Goal: Transaction & Acquisition: Purchase product/service

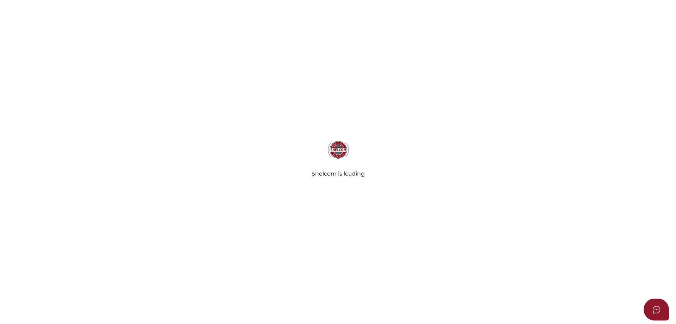
select select
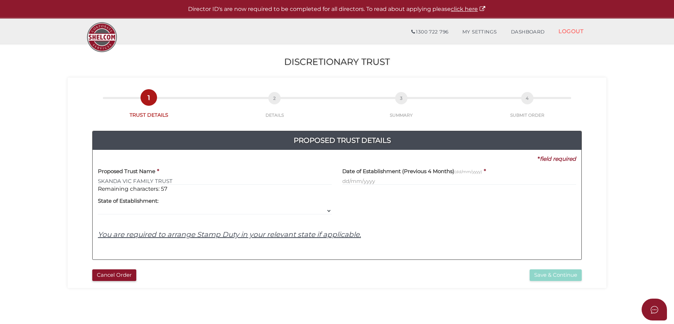
type input "SKANDA VIC FAMILY TRUST"
click at [381, 182] on input "text" at bounding box center [459, 181] width 234 height 8
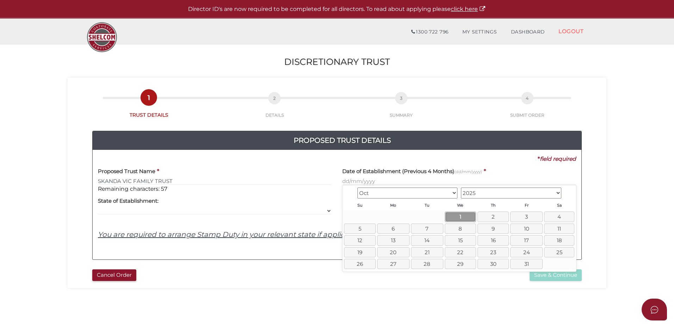
click at [459, 214] on link "1" at bounding box center [460, 216] width 31 height 10
type input "[DATE]"
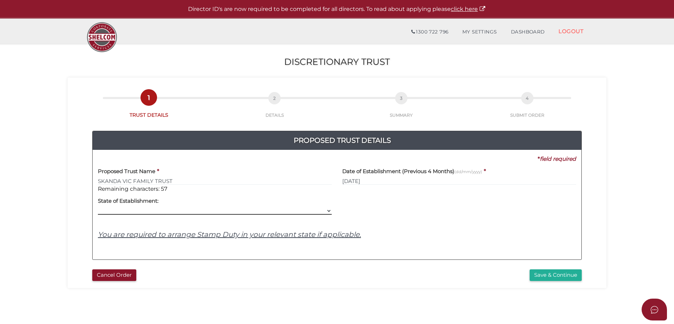
click at [327, 210] on select "VIC ACT [GEOGRAPHIC_DATA] [GEOGRAPHIC_DATA] QLD [GEOGRAPHIC_DATA] [GEOGRAPHIC_D…" at bounding box center [215, 211] width 234 height 8
select select "VIC"
click at [98, 207] on select "VIC ACT [GEOGRAPHIC_DATA] [GEOGRAPHIC_DATA] QLD [GEOGRAPHIC_DATA] [GEOGRAPHIC_D…" at bounding box center [215, 211] width 234 height 8
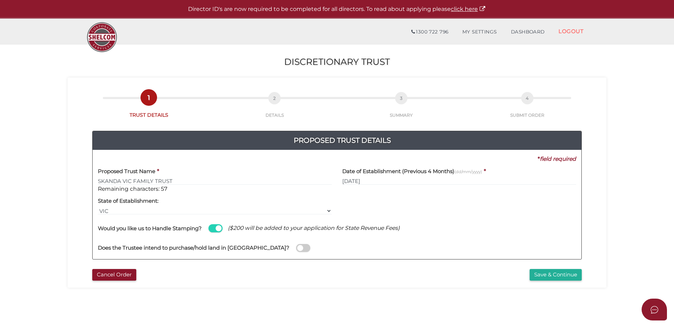
click at [296, 246] on span at bounding box center [303, 248] width 14 height 8
click at [0, 0] on input "checkbox" at bounding box center [0, 0] width 0 height 0
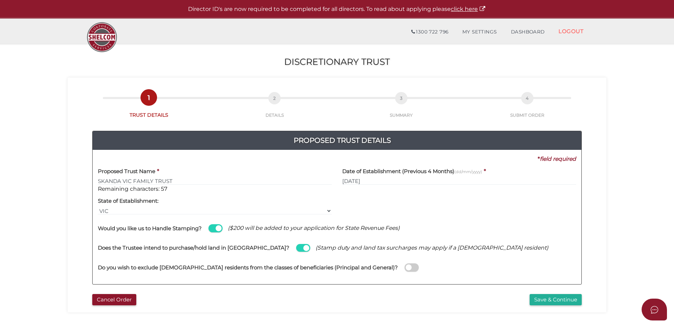
drag, startPoint x: 368, startPoint y: 267, endPoint x: 361, endPoint y: 262, distance: 8.9
click at [405, 266] on span at bounding box center [412, 267] width 14 height 8
click at [0, 0] on input "checkbox" at bounding box center [0, 0] width 0 height 0
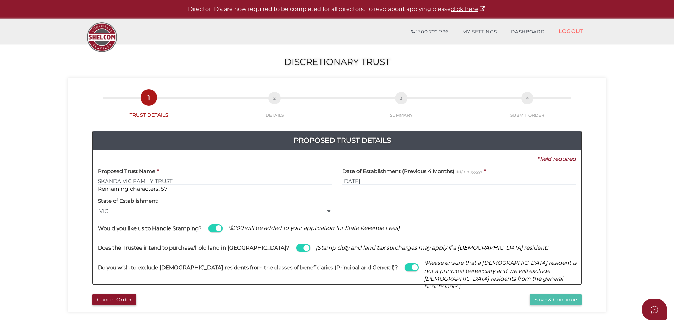
click at [548, 296] on button "Save & Continue" at bounding box center [556, 300] width 52 height 12
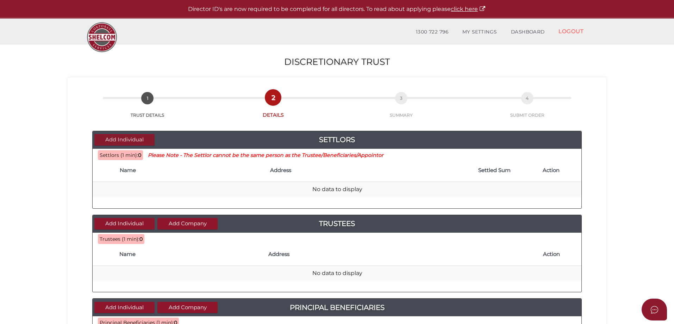
click at [124, 138] on button "Add Individual" at bounding box center [124, 140] width 60 height 12
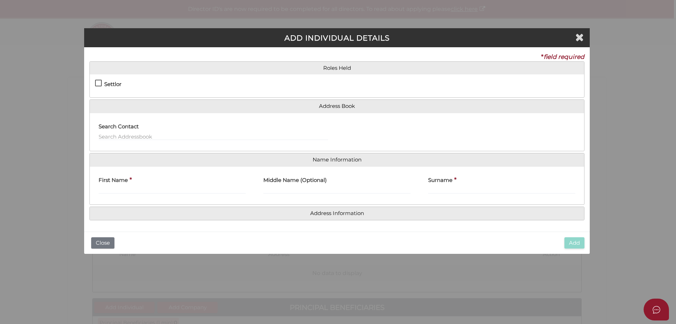
click at [97, 83] on label "Settlor" at bounding box center [108, 85] width 26 height 9
checkbox input "true"
type input "10"
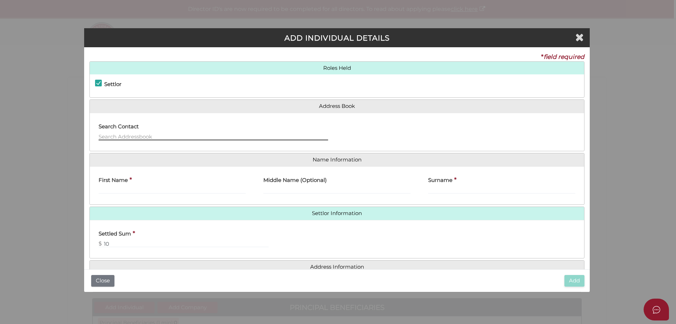
click at [117, 134] on input "text" at bounding box center [214, 136] width 230 height 8
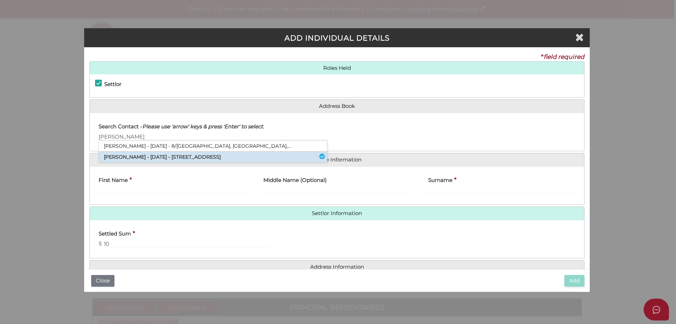
click at [117, 155] on li "Joel Goldman - 06/11/2025 - 473 Hawthorn Road, Caulfield South, VIC, 3162" at bounding box center [213, 156] width 228 height 11
type input "Joel"
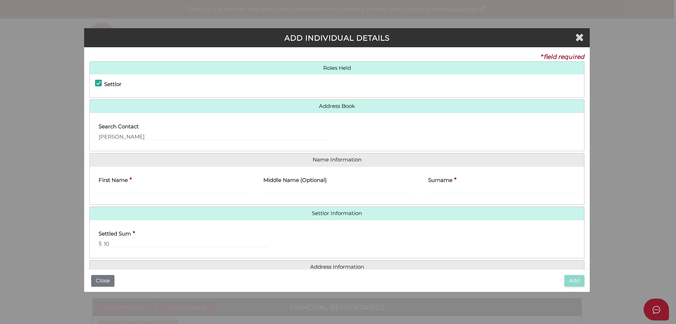
type input "Joel"
type input "Goldman"
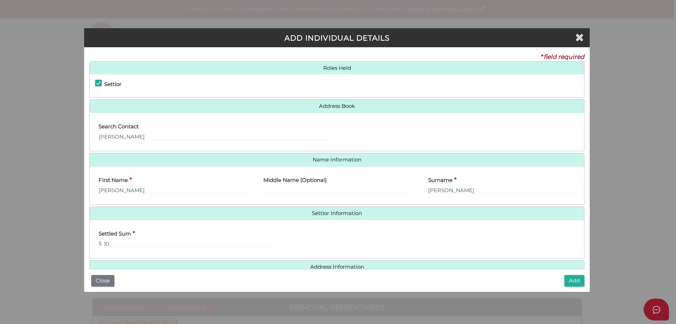
scroll to position [16, 0]
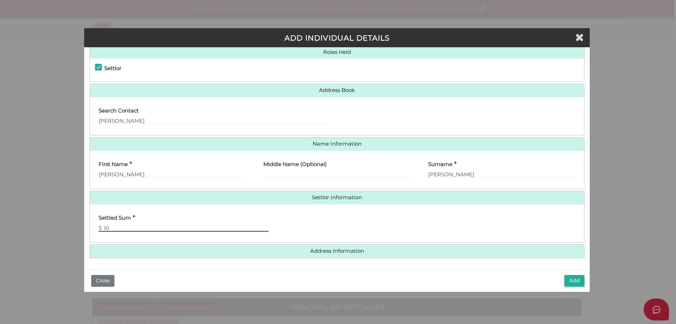
click at [130, 226] on input "10" at bounding box center [184, 228] width 170 height 8
type input "0"
type input "20"
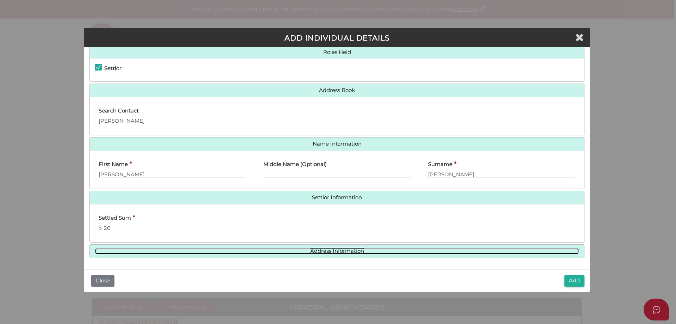
click at [329, 249] on link "Address Information" at bounding box center [337, 251] width 484 height 6
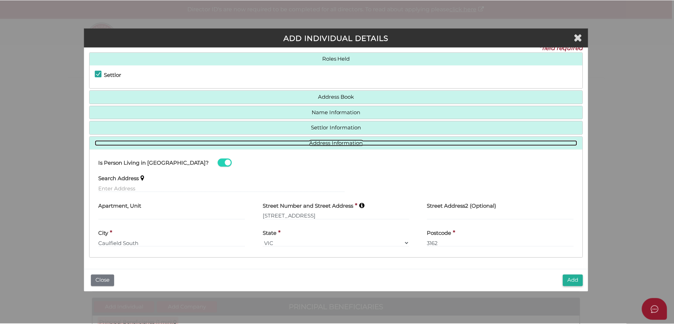
scroll to position [9, 0]
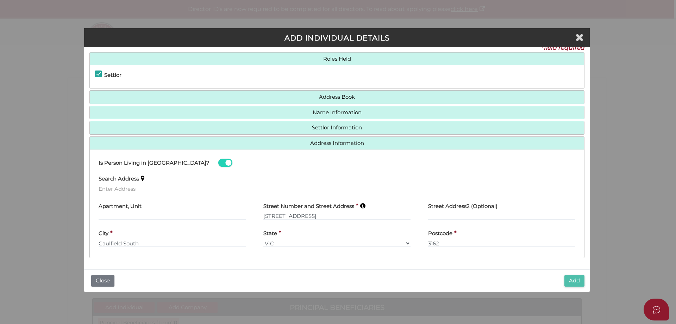
click at [574, 277] on button "Add" at bounding box center [574, 281] width 20 height 12
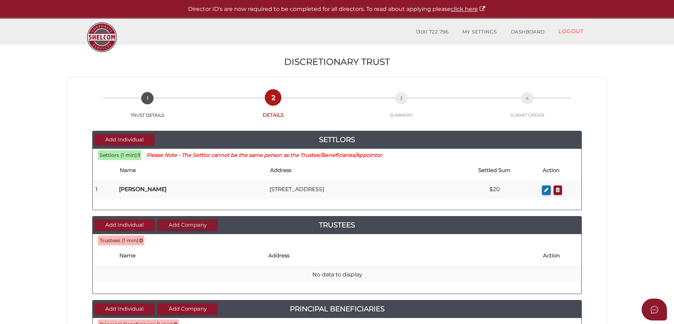
click at [179, 225] on button "Add Company" at bounding box center [187, 225] width 60 height 12
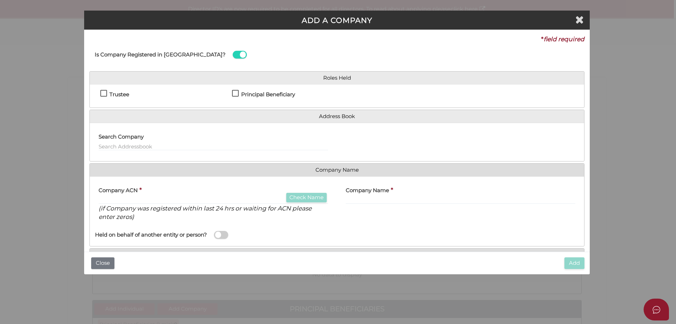
click at [104, 92] on label "Trustee" at bounding box center [114, 96] width 29 height 9
checkbox input "true"
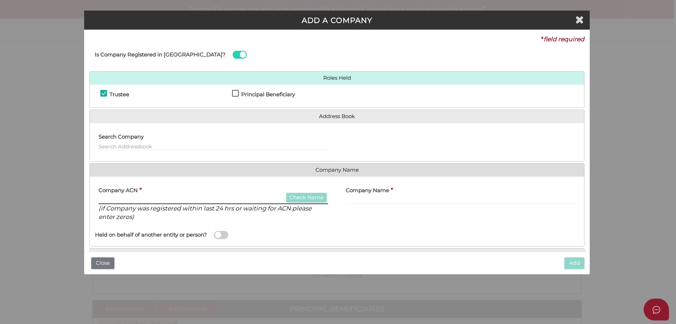
click at [109, 199] on input "text" at bounding box center [214, 200] width 230 height 8
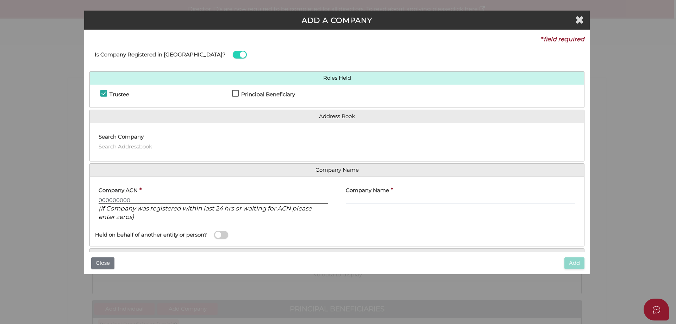
type input "000000000"
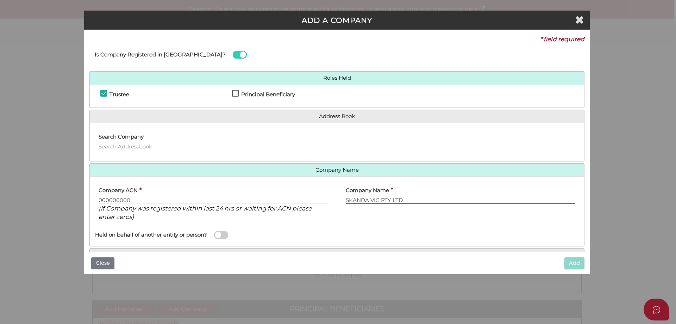
type input "SKANDA VIC PTY LTD"
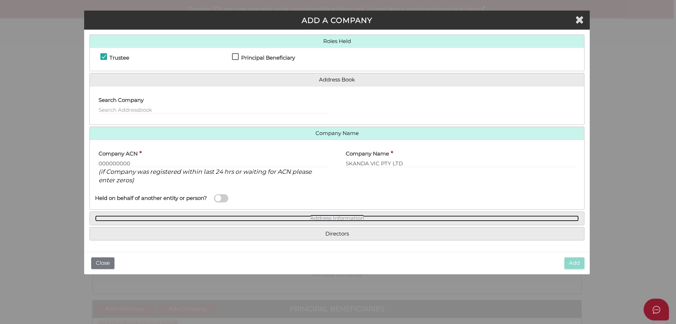
click at [310, 218] on link "Address Information" at bounding box center [337, 218] width 484 height 6
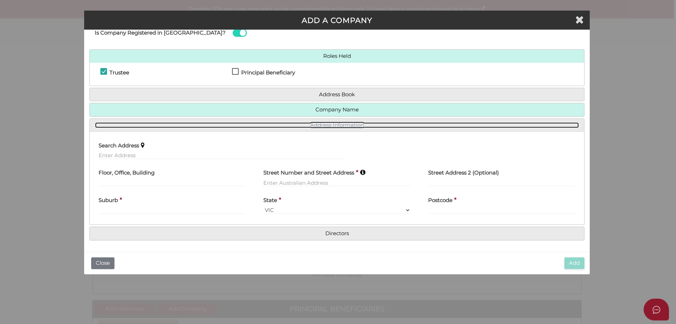
scroll to position [21, 0]
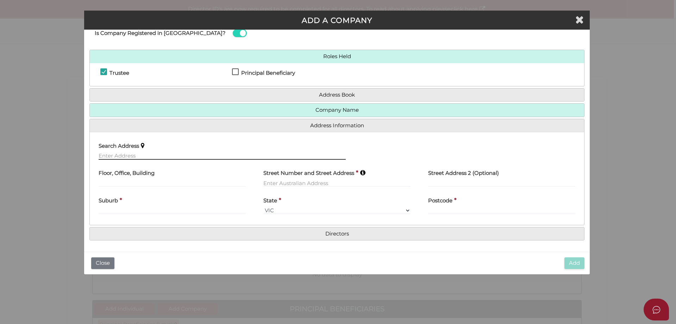
click at [130, 153] on input "text" at bounding box center [222, 156] width 247 height 8
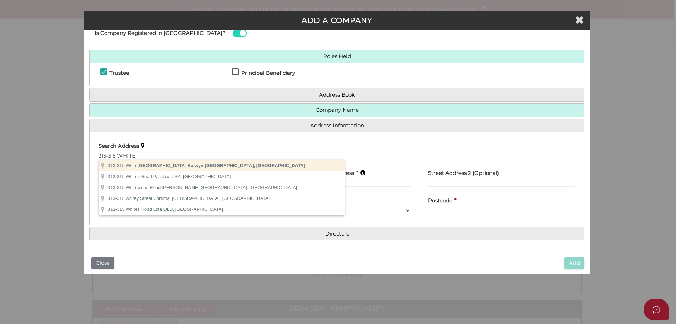
type input "313-315 Whitehorse Road, Balwyn VIC, Australia"
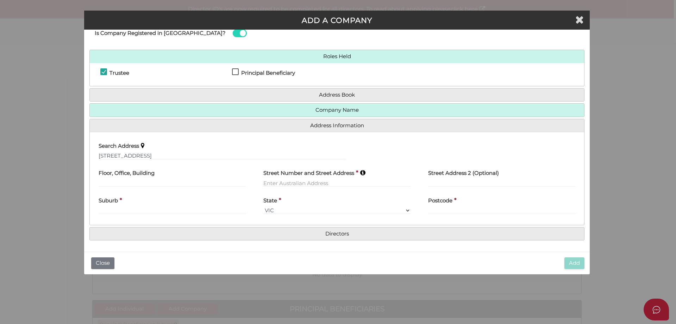
type input "313-315 Whitehorse Road"
type input "Balwyn"
select select "VIC"
type input "3103"
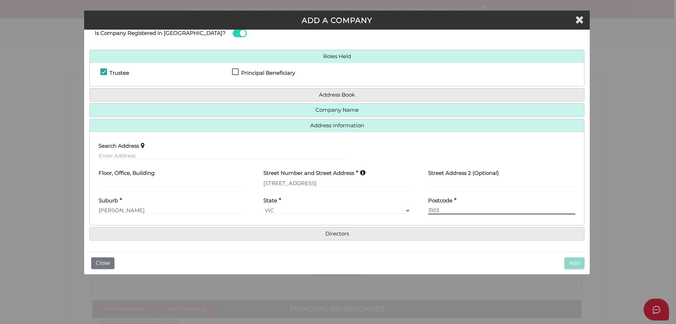
click at [456, 208] on input "3103" at bounding box center [501, 210] width 147 height 8
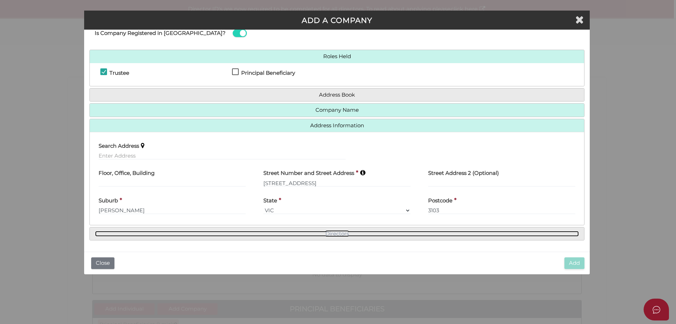
click at [327, 232] on link "Directors" at bounding box center [337, 234] width 484 height 6
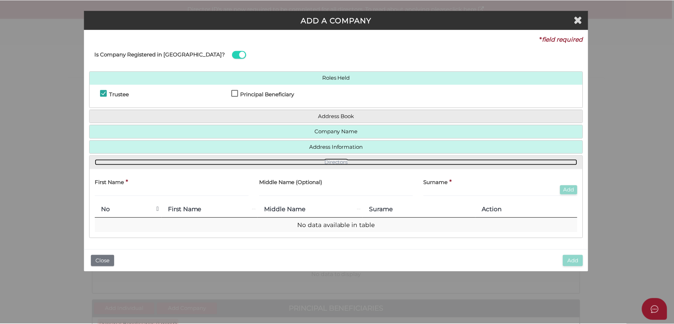
scroll to position [0, 0]
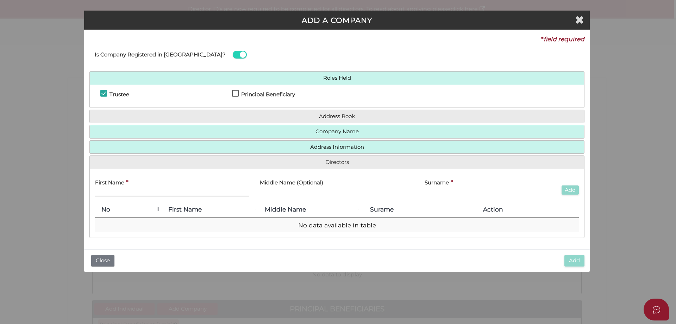
click at [108, 193] on input "text" at bounding box center [172, 192] width 154 height 8
type input "GEORHE"
type input "STEVEN"
type input "SKANDALELLIS"
click at [571, 189] on button "Add" at bounding box center [570, 190] width 17 height 10
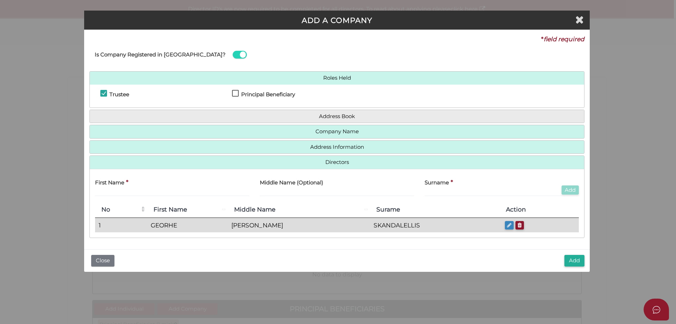
click at [507, 224] on icon "button" at bounding box center [509, 224] width 5 height 5
type input "GEORHE"
type input "STEVEN"
type input "SKANDALELLIS"
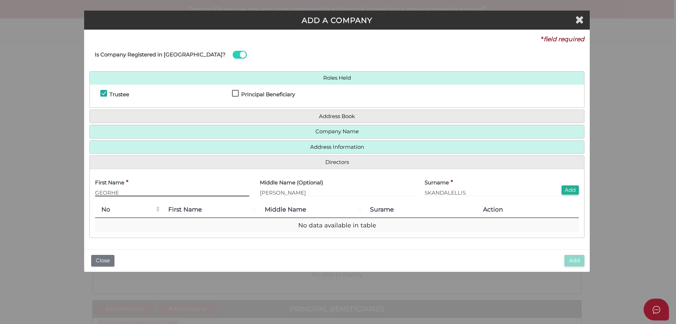
drag, startPoint x: 142, startPoint y: 194, endPoint x: 167, endPoint y: 193, distance: 24.7
click at [142, 194] on input "GEORHE" at bounding box center [172, 192] width 154 height 8
type input "GEORGE"
click at [573, 189] on button "Add" at bounding box center [570, 190] width 17 height 10
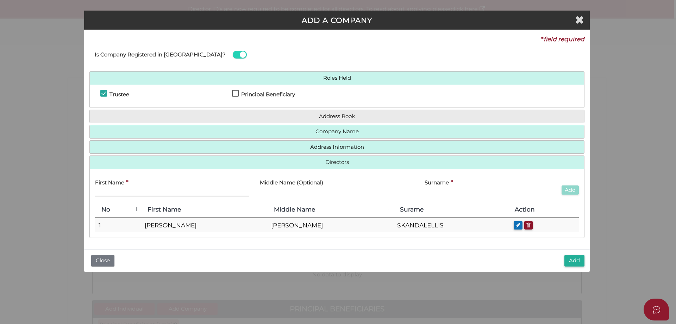
click at [110, 190] on input "text" at bounding box center [172, 192] width 154 height 8
type input "PHILIP"
type input "SKANDALELLIS"
click at [568, 188] on button "Add" at bounding box center [570, 190] width 17 height 10
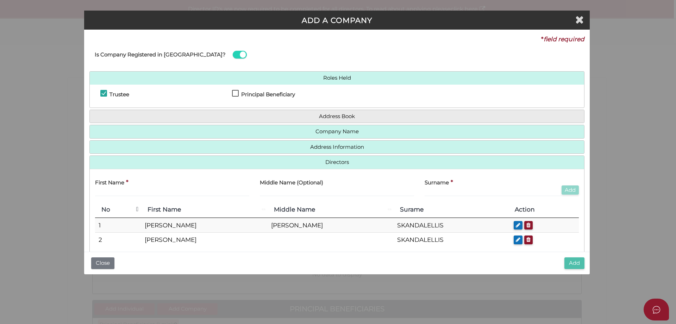
click at [577, 262] on button "Add" at bounding box center [574, 263] width 20 height 12
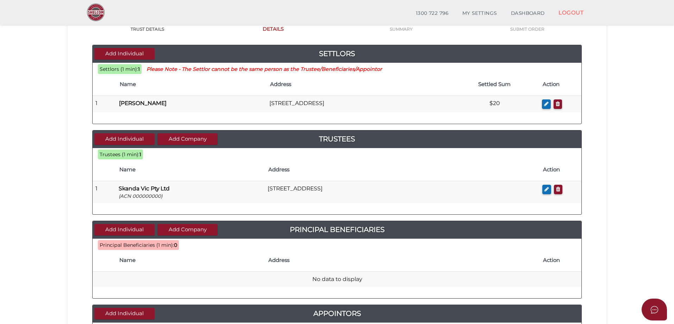
scroll to position [70, 0]
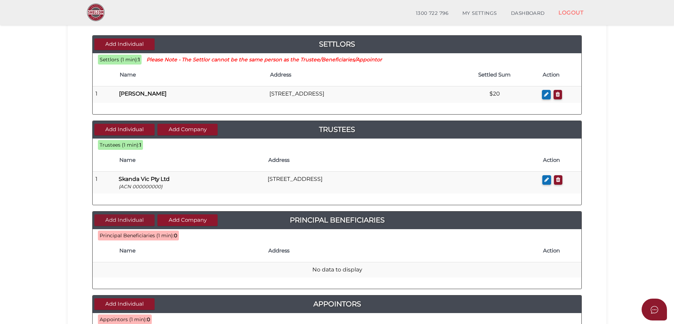
click at [107, 217] on button "Add Individual" at bounding box center [124, 220] width 60 height 12
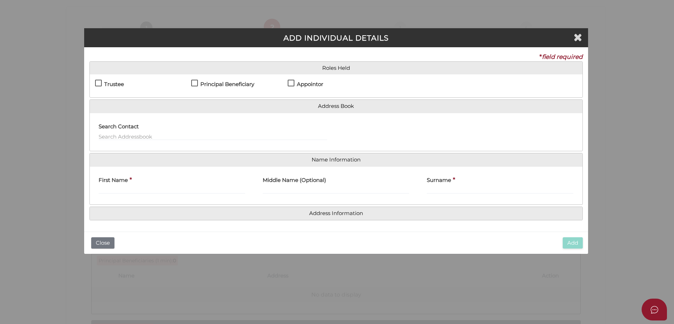
scroll to position [0, 0]
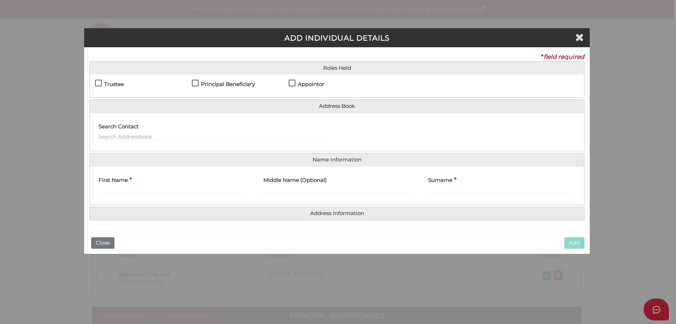
click at [194, 82] on label "Principal Beneficiary" at bounding box center [223, 85] width 63 height 9
checkbox input "true"
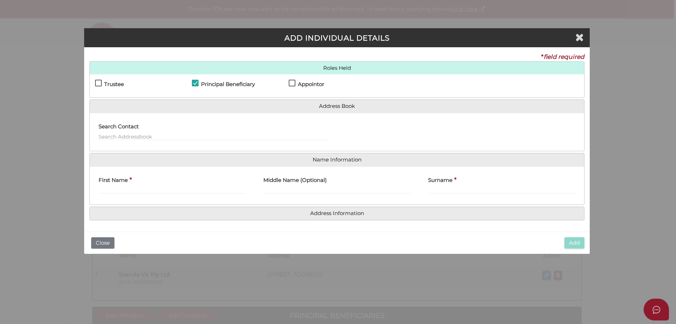
click at [290, 82] on label "Appointor" at bounding box center [307, 85] width 36 height 9
checkbox input "true"
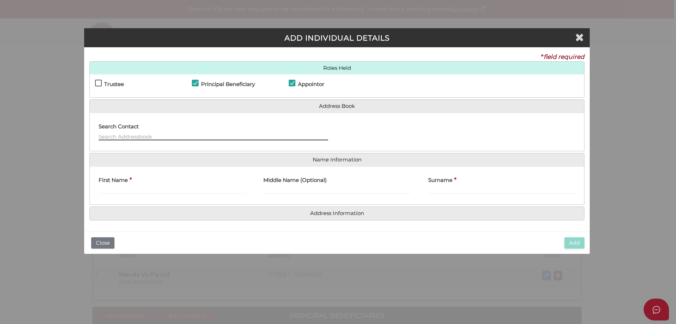
click at [107, 135] on input "text" at bounding box center [214, 136] width 230 height 8
type input "G"
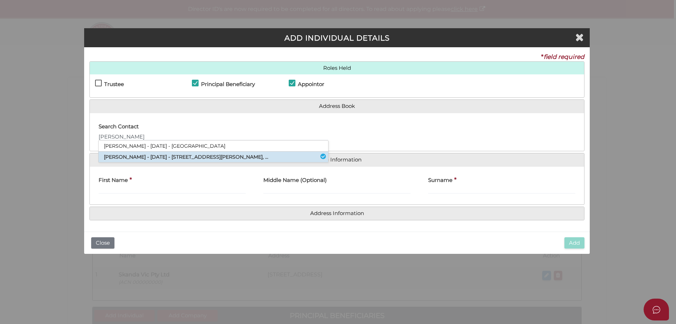
click at [111, 155] on li "George Steven Skandalellis - 27/05/1972 - 16 Kennealy Street, Surrey Hills, ..." at bounding box center [214, 156] width 230 height 11
type input "George"
type input "Steven"
type input "Skandalellis"
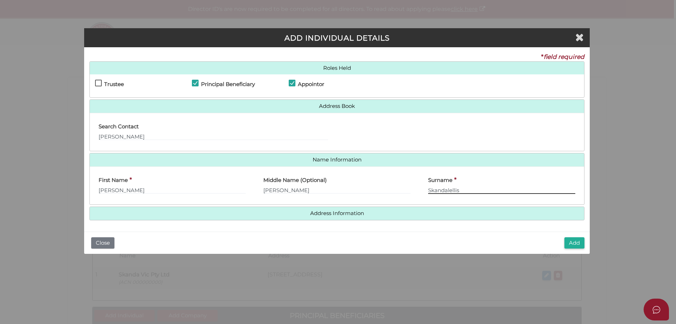
click at [473, 188] on input "Skandalellis" at bounding box center [501, 190] width 147 height 8
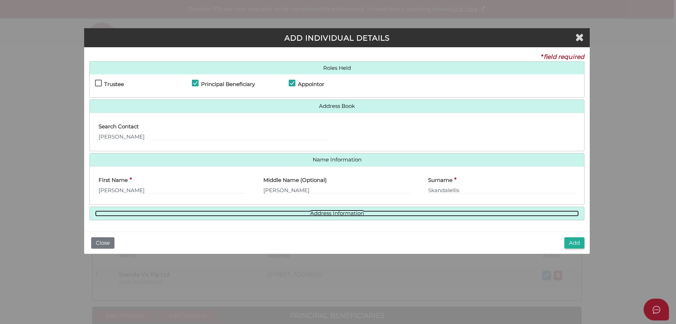
click at [334, 212] on link "Address Information" at bounding box center [337, 213] width 484 height 6
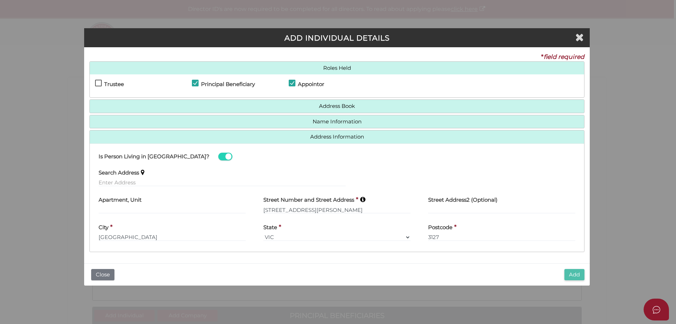
click at [572, 273] on button "Add" at bounding box center [574, 275] width 20 height 12
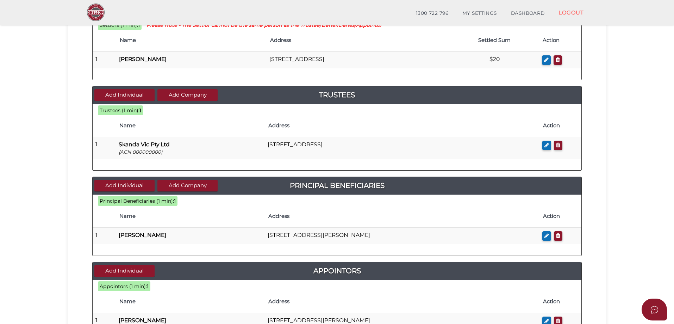
scroll to position [106, 0]
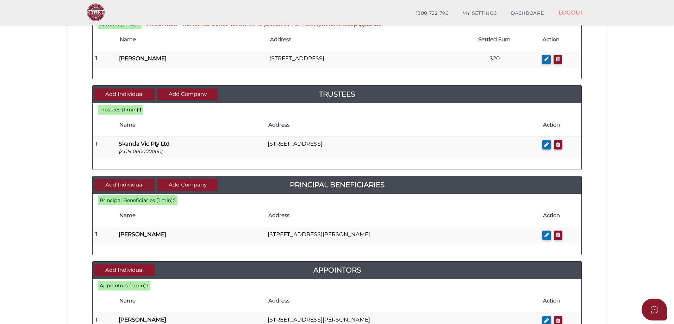
click at [118, 183] on button "Add Individual" at bounding box center [124, 185] width 60 height 12
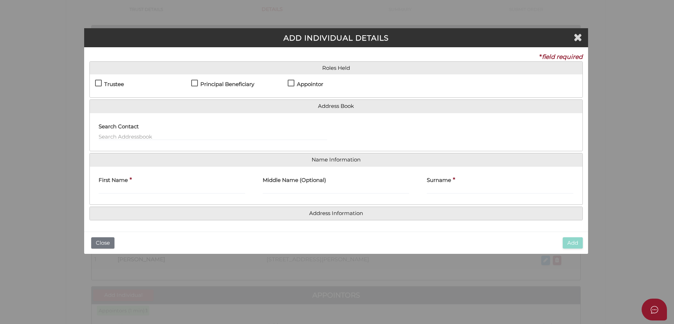
scroll to position [0, 0]
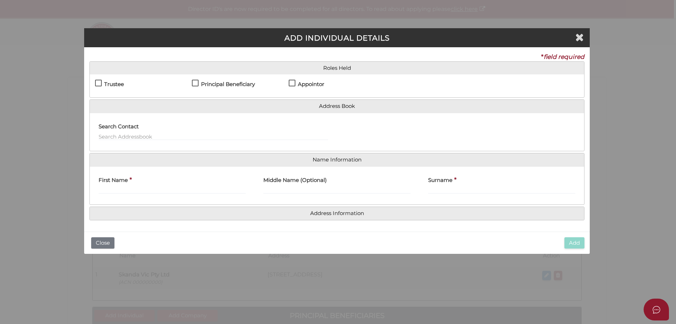
click at [195, 82] on label "Principal Beneficiary" at bounding box center [223, 85] width 63 height 9
checkbox input "true"
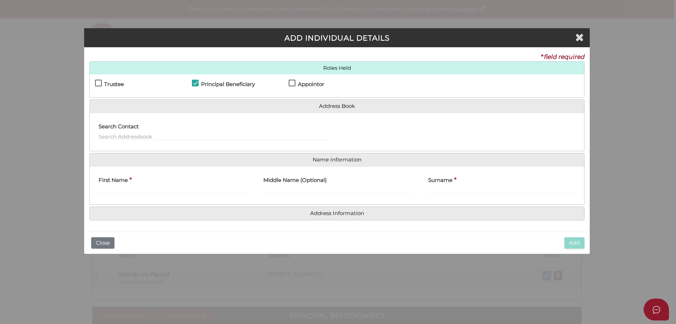
click at [292, 82] on label "Appointor" at bounding box center [307, 85] width 36 height 9
checkbox input "true"
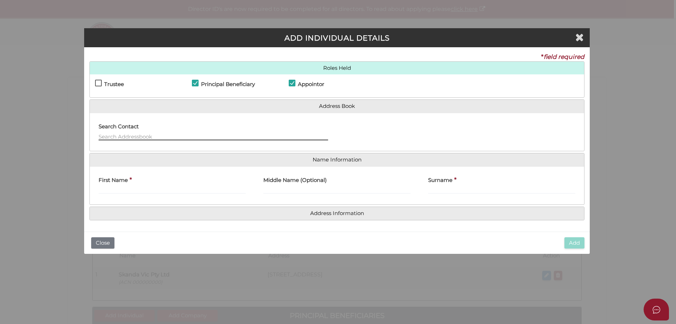
click at [106, 136] on input "text" at bounding box center [214, 136] width 230 height 8
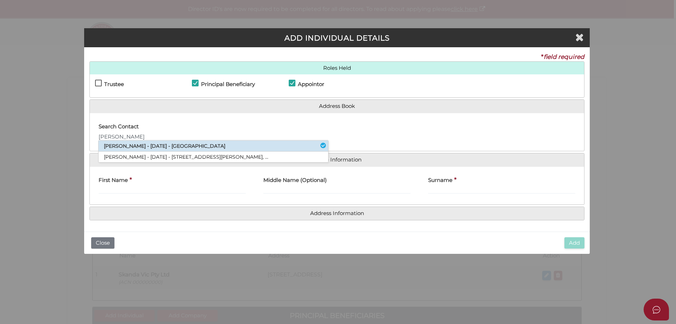
click at [127, 142] on li "Philip Skandalellis - 21/07/1982 - Unit 1, Surrey Hills, VIC, 3127" at bounding box center [214, 145] width 230 height 11
type input "Philip"
type input "Skandalellis"
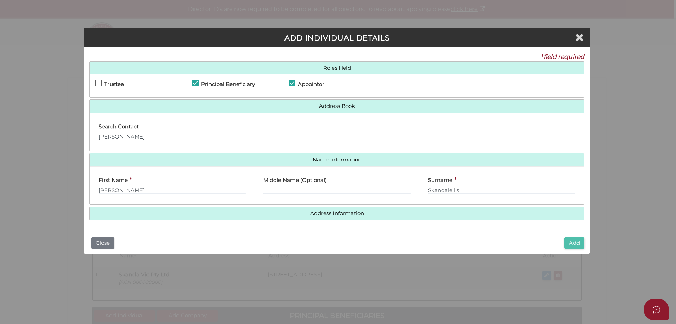
click at [571, 240] on button "Add" at bounding box center [574, 243] width 20 height 12
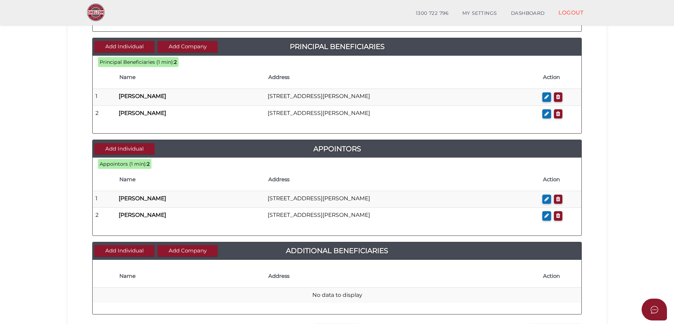
scroll to position [282, 0]
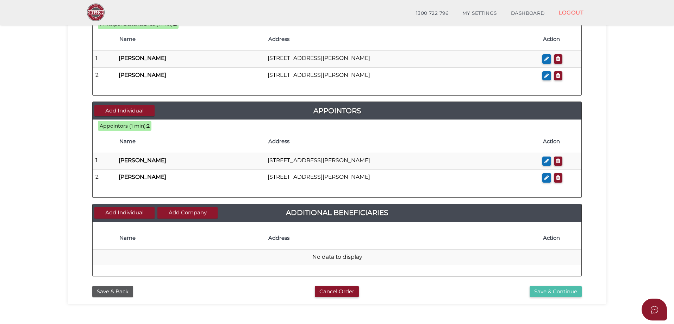
click at [544, 288] on button "Save & Continue" at bounding box center [556, 292] width 52 height 12
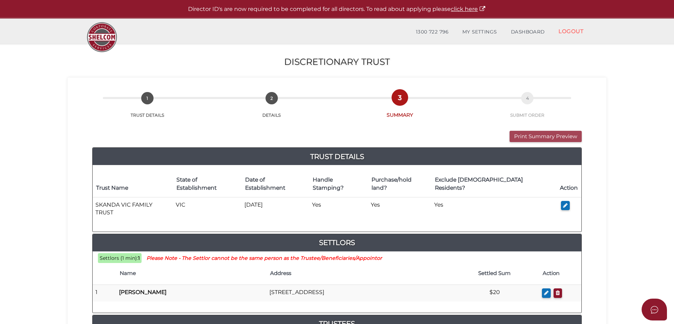
click at [547, 134] on button "Print Summary Preview" at bounding box center [545, 137] width 72 height 12
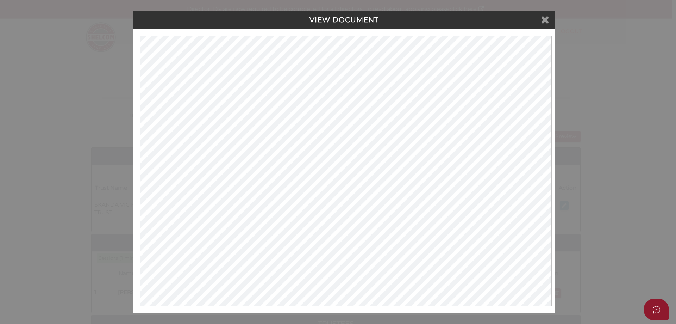
click at [546, 19] on icon at bounding box center [545, 19] width 8 height 11
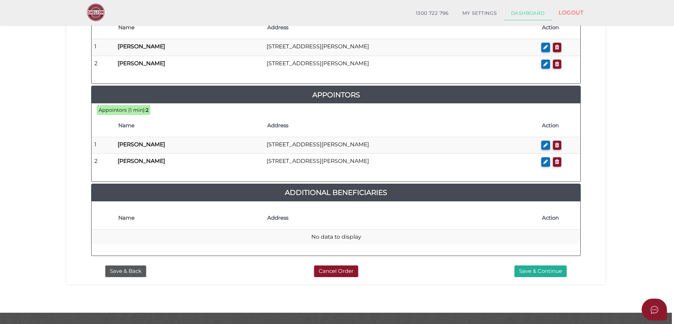
scroll to position [388, 0]
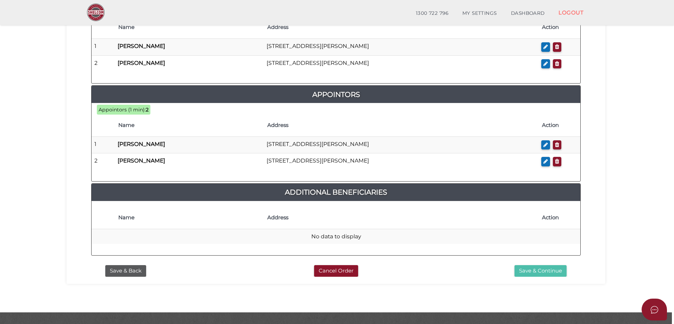
click at [528, 265] on button "Save & Continue" at bounding box center [540, 271] width 52 height 12
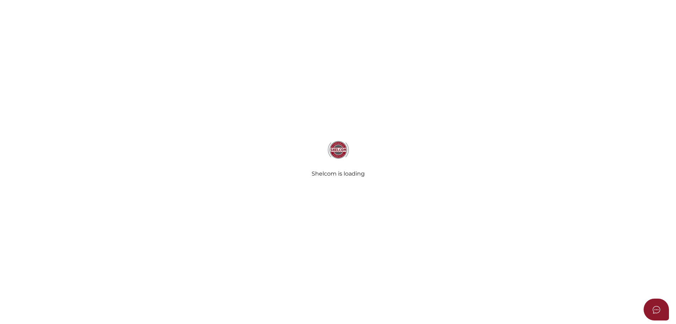
select select "Comb Binding"
radio input "true"
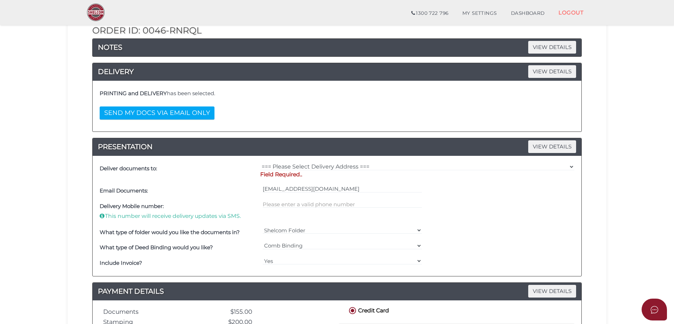
scroll to position [106, 0]
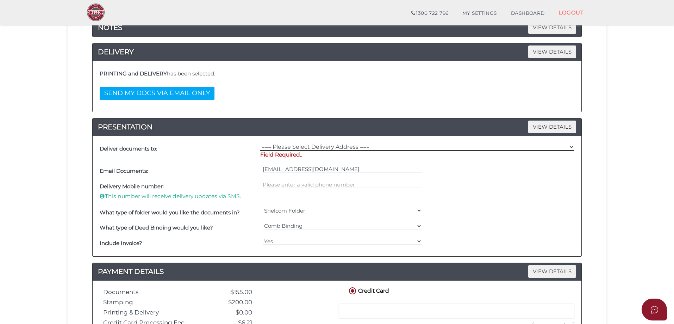
click at [572, 144] on select "=== Please Select Delivery Address === (User Address - [PERSON_NAME]) [STREET_A…" at bounding box center [417, 147] width 314 height 8
select select "0"
click at [260, 143] on select "=== Please Select Delivery Address === (User Address - [PERSON_NAME]) [STREET_A…" at bounding box center [417, 147] width 314 height 8
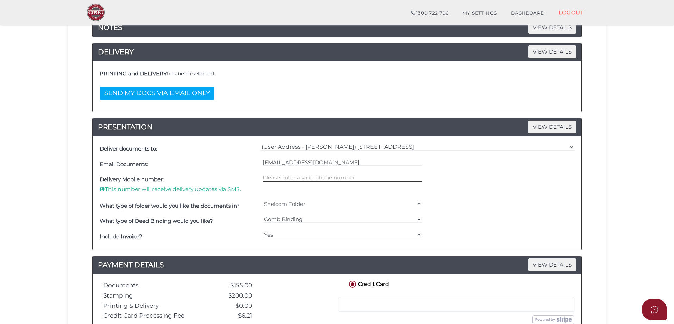
click at [305, 176] on input "text" at bounding box center [342, 178] width 159 height 8
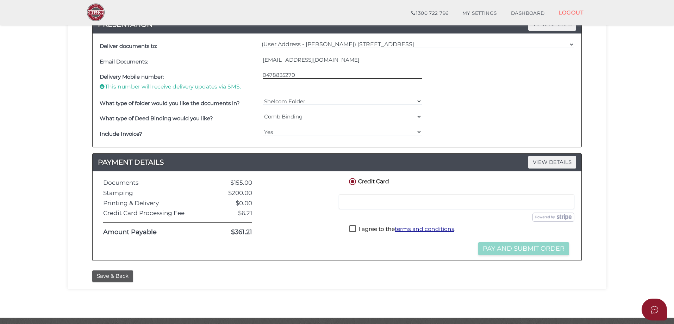
scroll to position [211, 0]
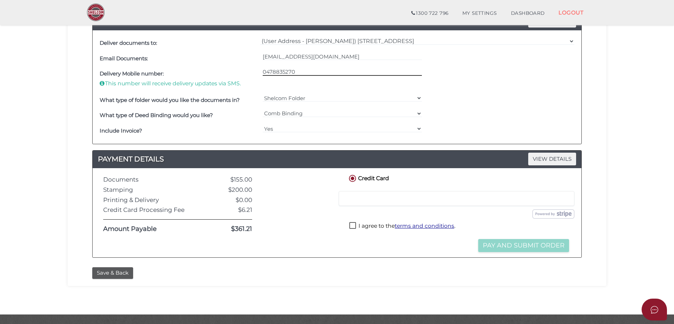
type input "0478835270"
click at [366, 193] on div at bounding box center [457, 198] width 236 height 15
click at [121, 271] on button "Save & Back" at bounding box center [112, 273] width 41 height 12
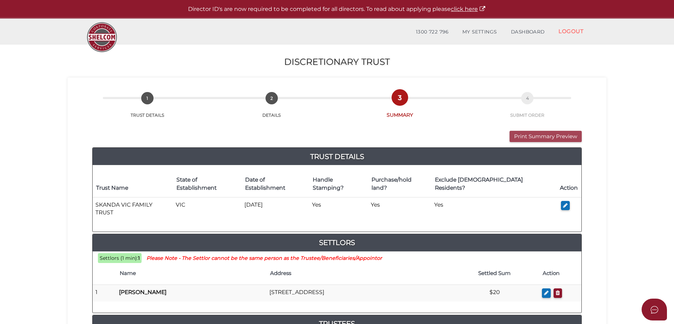
click at [536, 132] on button "Print Summary Preview" at bounding box center [545, 137] width 72 height 12
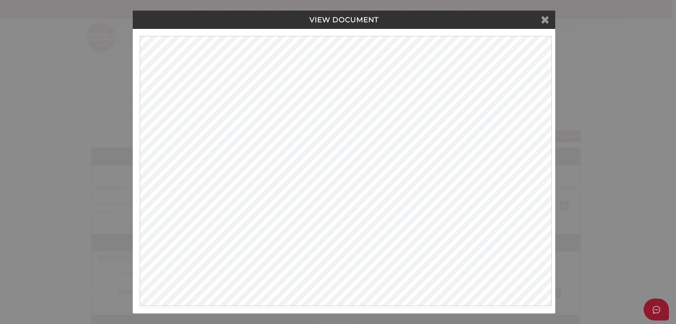
click at [547, 20] on icon at bounding box center [545, 19] width 8 height 11
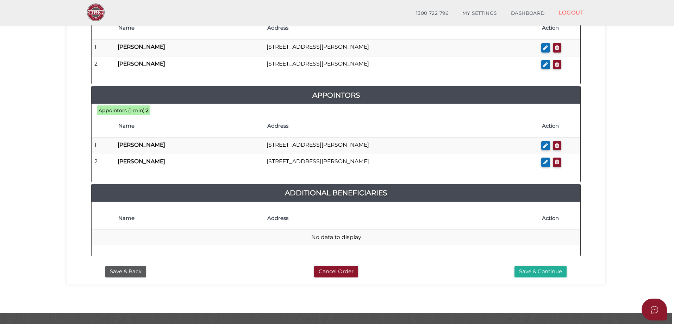
scroll to position [388, 0]
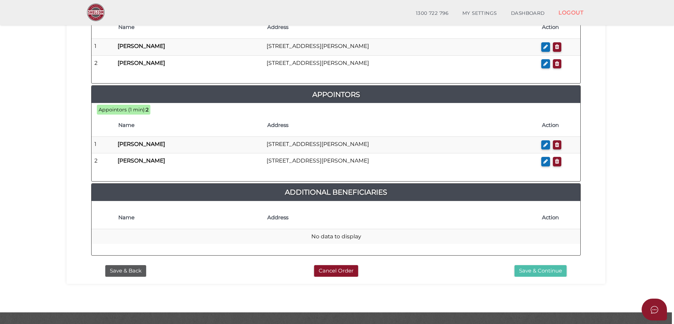
click at [522, 265] on button "Save & Continue" at bounding box center [540, 271] width 52 height 12
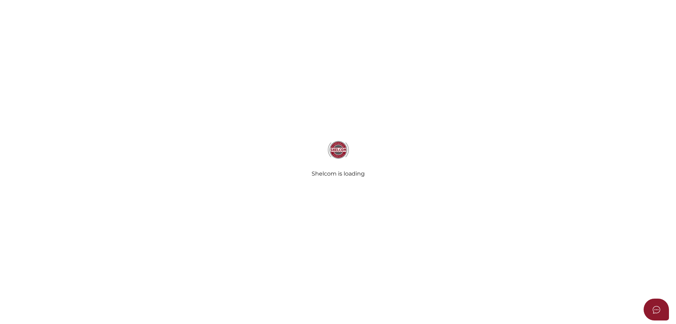
select select "Comb Binding"
radio input "true"
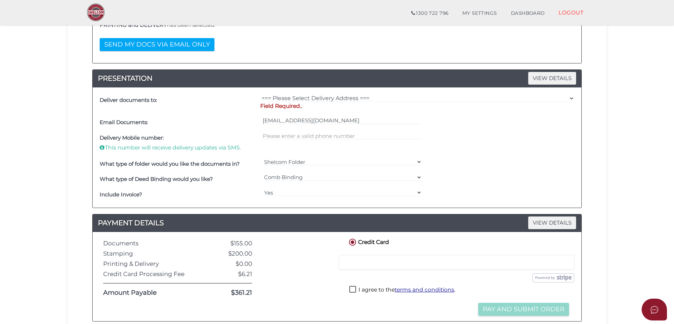
scroll to position [176, 0]
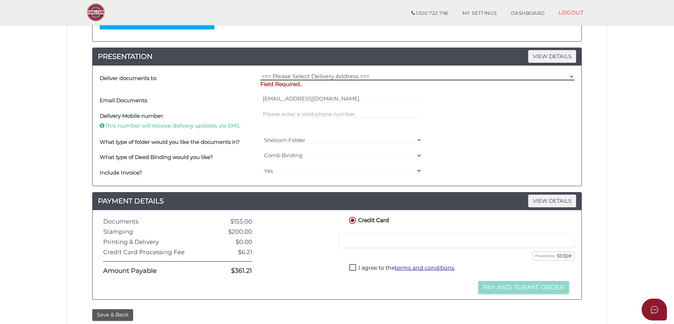
click at [570, 76] on select "=== Please Select Delivery Address === (User Address - [PERSON_NAME]) [STREET_A…" at bounding box center [417, 77] width 314 height 8
select select "0"
click at [260, 73] on select "=== Please Select Delivery Address === (User Address - [PERSON_NAME]) [STREET_A…" at bounding box center [417, 77] width 314 height 8
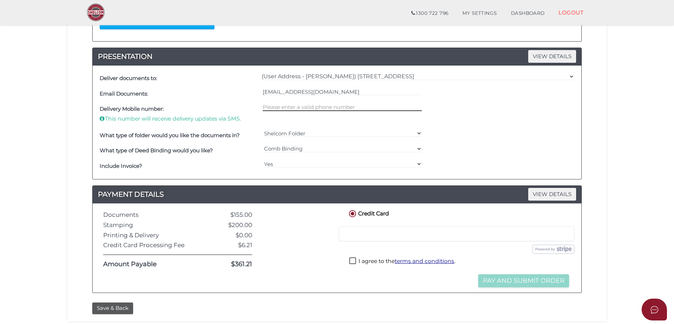
drag, startPoint x: 281, startPoint y: 107, endPoint x: 289, endPoint y: 107, distance: 8.1
click at [283, 107] on input "text" at bounding box center [342, 107] width 159 height 8
type input "0478835270"
click at [352, 259] on label "I agree to the terms and conditions ." at bounding box center [402, 261] width 106 height 9
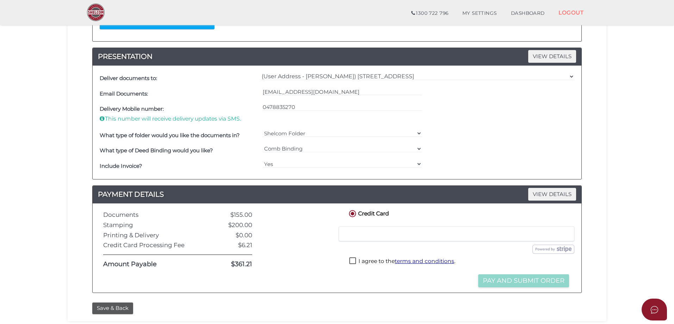
checkbox input "true"
click at [493, 277] on button "Pay and Submit Order" at bounding box center [523, 280] width 91 height 13
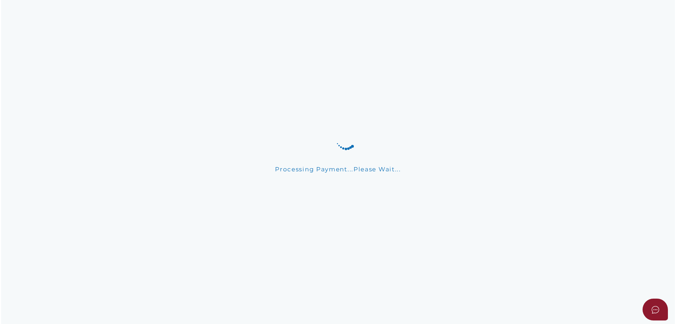
scroll to position [0, 0]
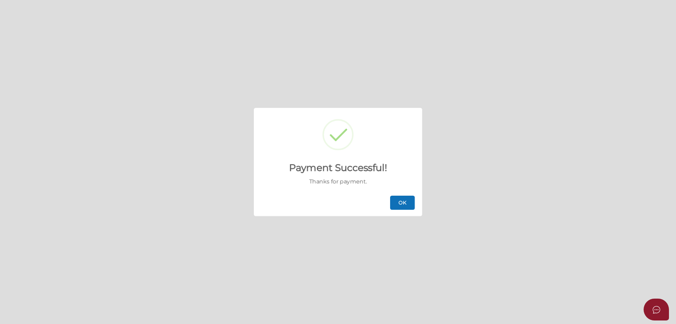
click at [406, 201] on button "OK" at bounding box center [402, 202] width 25 height 14
